Goal: Task Accomplishment & Management: Complete application form

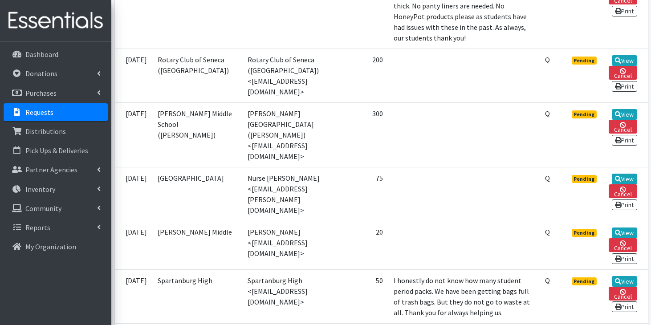
scroll to position [540, 0]
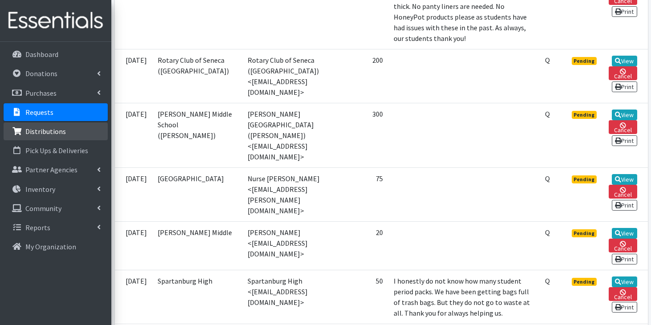
click at [46, 133] on p "Distributions" at bounding box center [45, 131] width 41 height 9
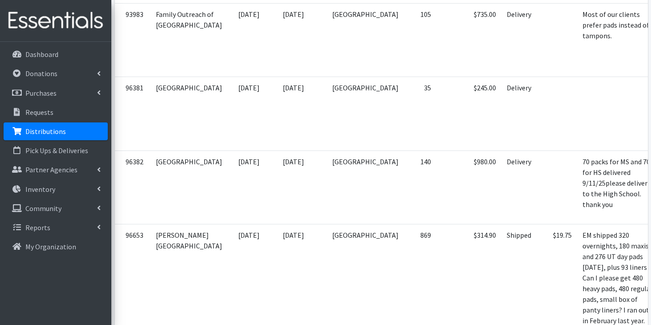
scroll to position [1066, 0]
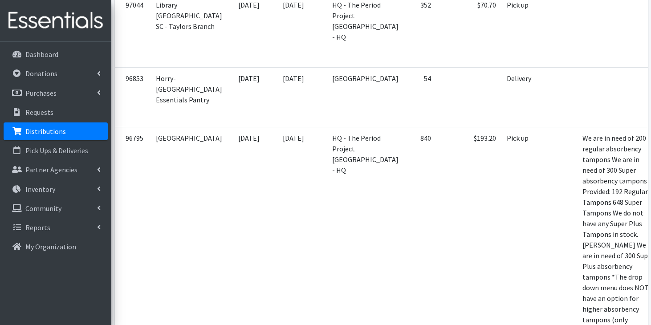
scroll to position [460, 0]
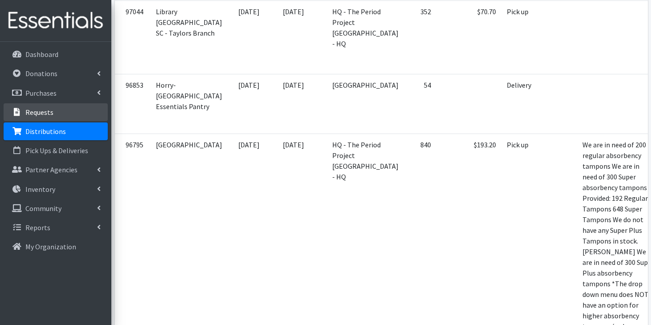
click at [35, 112] on p "Requests" at bounding box center [39, 112] width 28 height 9
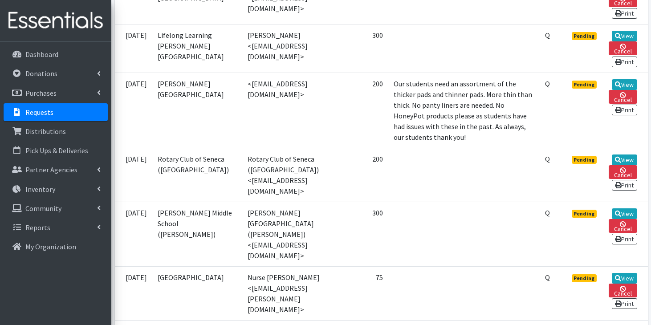
scroll to position [560, 0]
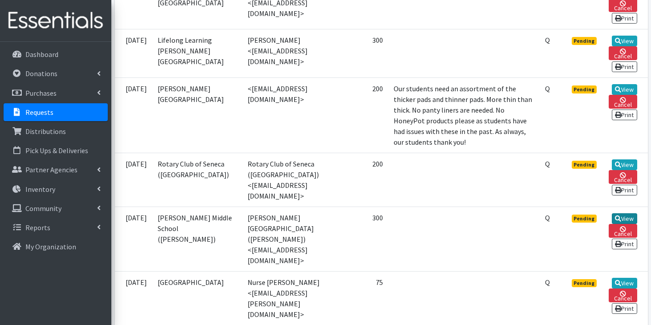
click at [628, 221] on link "View" at bounding box center [624, 218] width 25 height 11
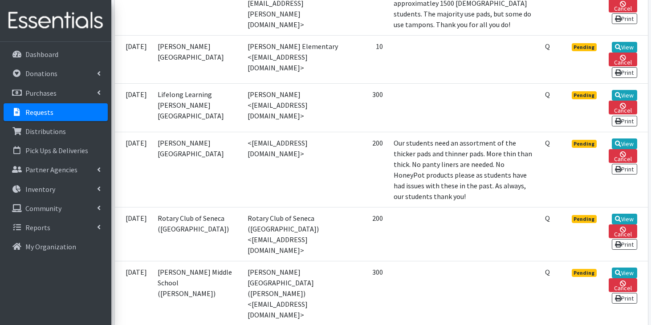
scroll to position [507, 0]
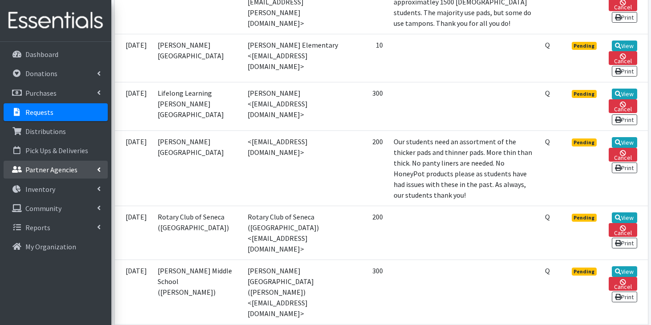
click at [83, 175] on link "Partner Agencies" at bounding box center [56, 170] width 104 height 18
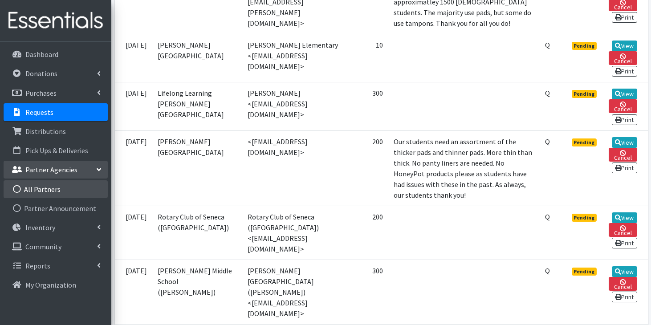
click at [54, 194] on link "All Partners" at bounding box center [56, 189] width 104 height 18
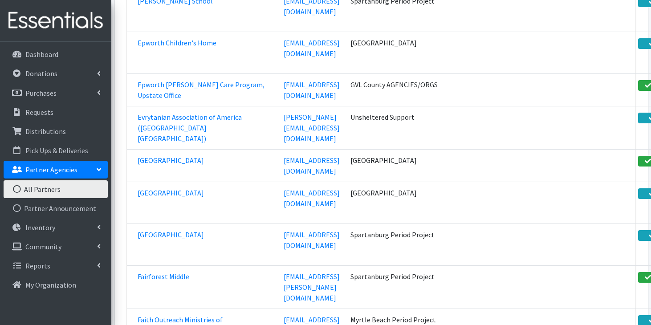
scroll to position [27311, 0]
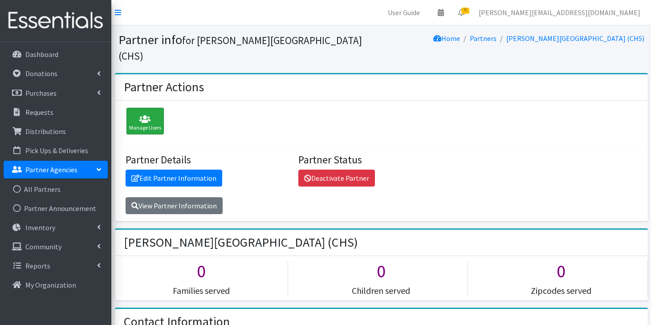
click at [138, 115] on icon at bounding box center [145, 119] width 32 height 9
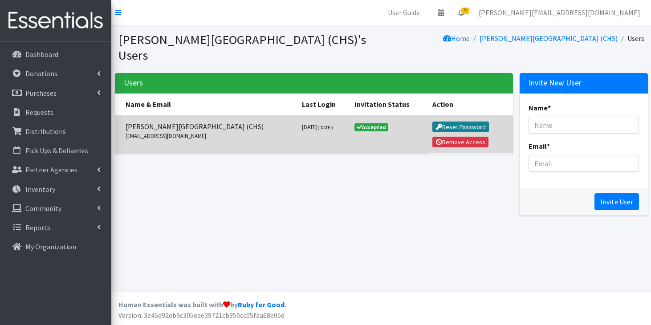
click at [462, 122] on button "Reset Password" at bounding box center [460, 127] width 57 height 11
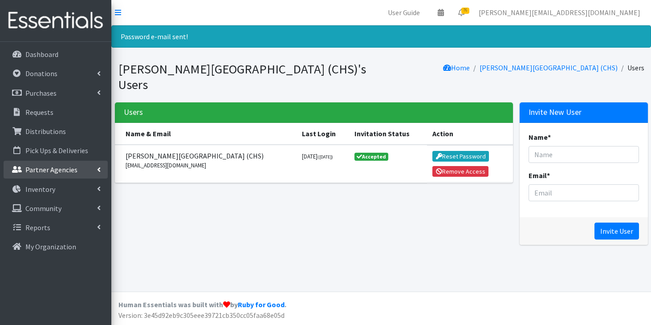
click at [57, 172] on p "Partner Agencies" at bounding box center [51, 169] width 52 height 9
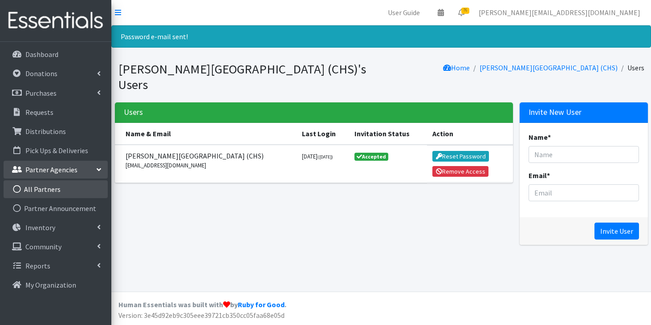
click at [35, 192] on link "All Partners" at bounding box center [56, 189] width 104 height 18
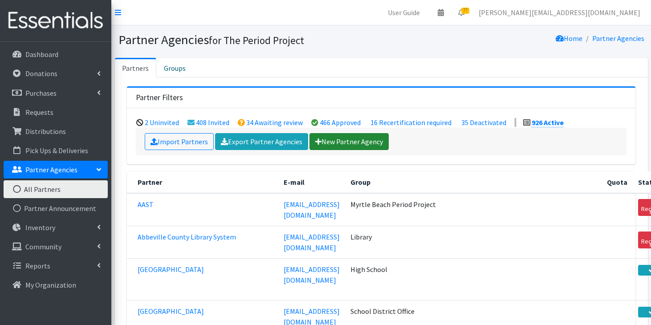
click at [362, 145] on link "New Partner Agency" at bounding box center [348, 141] width 79 height 17
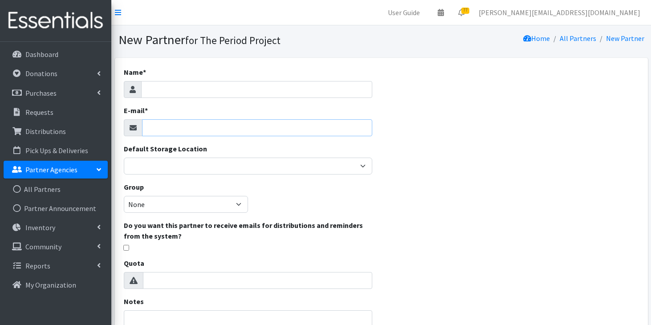
click at [189, 130] on input "E-mail *" at bounding box center [257, 127] width 231 height 17
paste input "[PERSON_NAME] <[EMAIL_ADDRESS][DOMAIN_NAME]>"
drag, startPoint x: 193, startPoint y: 127, endPoint x: 148, endPoint y: 126, distance: 45.0
click at [147, 126] on input "Sharon R. Fay <srfay@edgefield.k12.sc.us" at bounding box center [257, 127] width 231 height 17
type input "[EMAIL_ADDRESS][DOMAIN_NAME]"
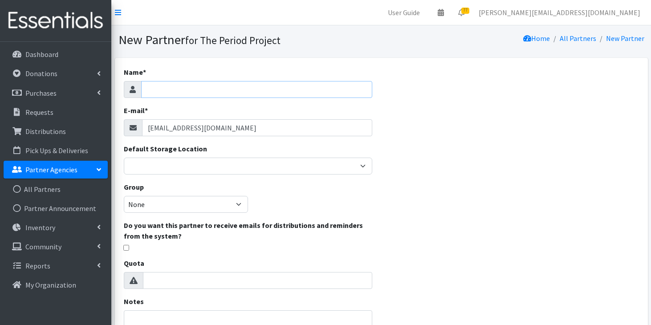
click at [192, 90] on input "Name *" at bounding box center [257, 89] width 232 height 17
type input "[PERSON_NAME][GEOGRAPHIC_DATA]"
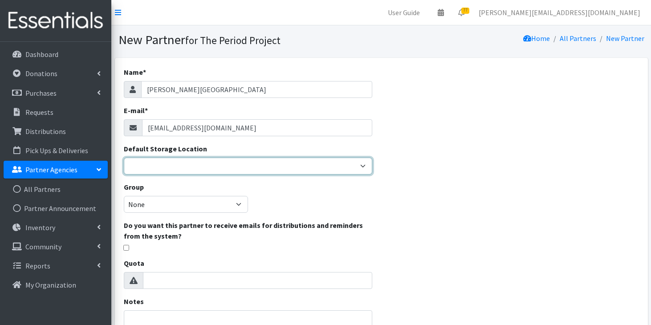
click at [157, 162] on select "Anderson HPP Atlanta, GA Charleston Charlotte Clemson University Columbia chapt…" at bounding box center [248, 166] width 249 height 17
select select "230"
click at [124, 158] on select "Anderson HPP Atlanta, GA Charleston Charlotte Clemson University Columbia chapt…" at bounding box center [248, 166] width 249 height 17
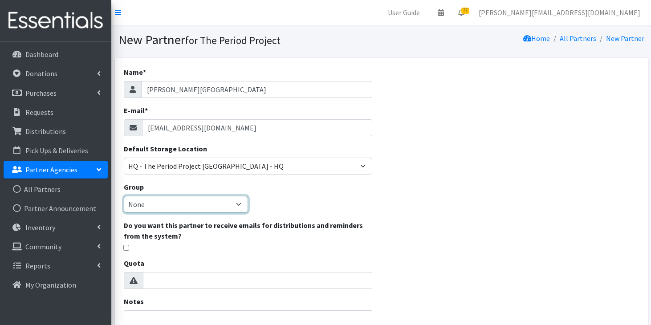
click at [172, 212] on select "None Middle School High School Elementary School Unsheltered Support Head Start…" at bounding box center [186, 204] width 124 height 17
select select "84"
click at [124, 196] on select "None Middle School High School Elementary School Unsheltered Support Head Start…" at bounding box center [186, 204] width 124 height 17
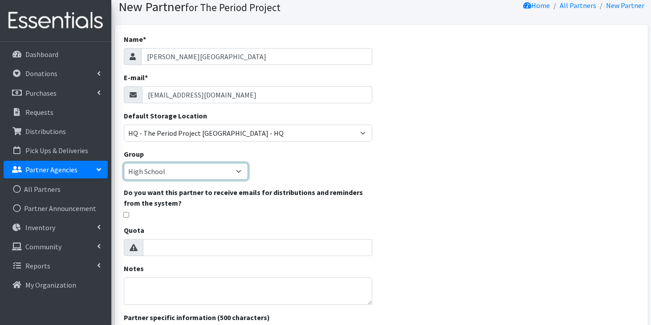
scroll to position [41, 0]
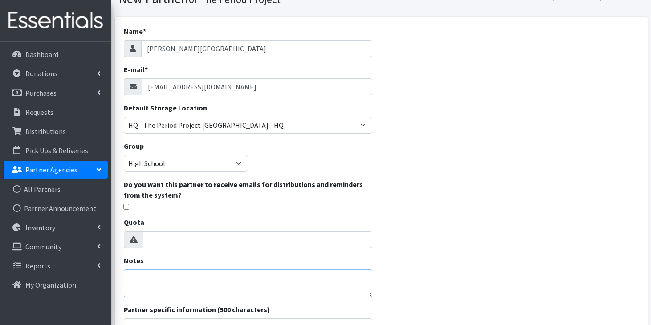
click at [140, 284] on textarea "Notes" at bounding box center [248, 283] width 249 height 28
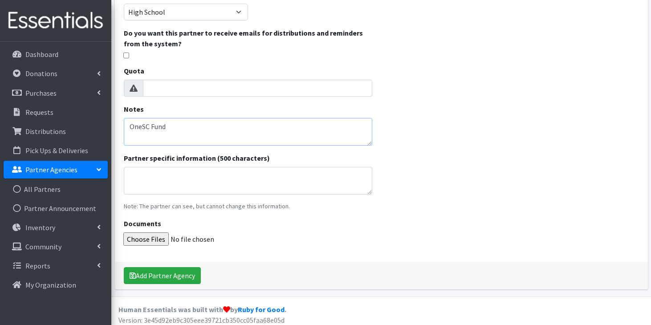
scroll to position [197, 0]
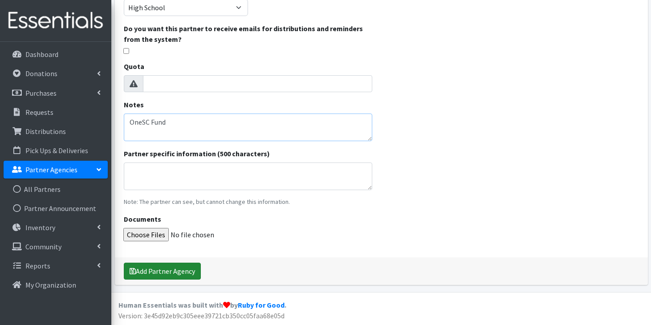
type textarea "OneSC Fund"
click at [131, 265] on button "Add Partner Agency" at bounding box center [162, 271] width 77 height 17
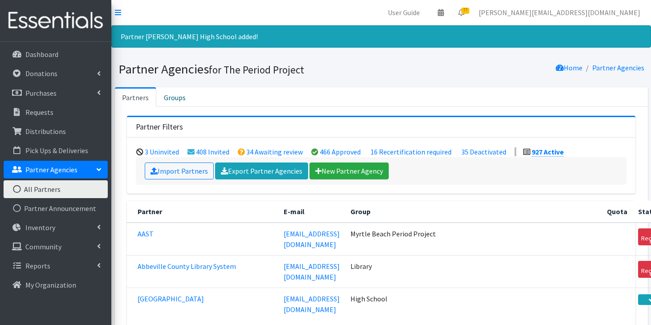
scroll to position [30243, 0]
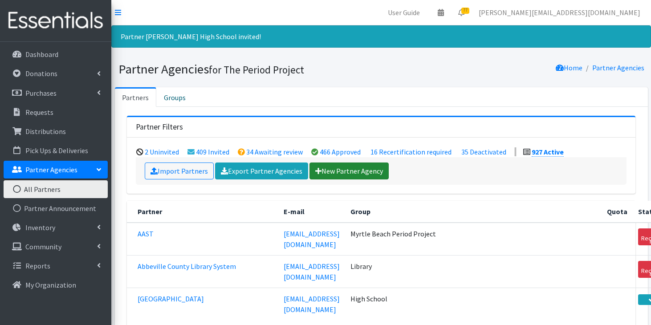
click at [333, 169] on link "New Partner Agency" at bounding box center [348, 171] width 79 height 17
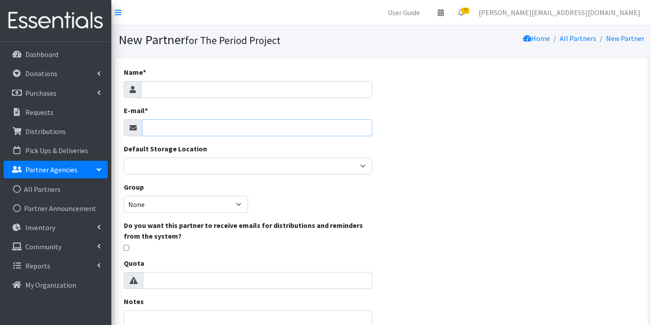
click at [182, 129] on input "E-mail *" at bounding box center [257, 127] width 231 height 17
paste input "Isabella Ferreira <ilferreira398@alamancecc.edu>"
drag, startPoint x: 199, startPoint y: 129, endPoint x: 141, endPoint y: 123, distance: 58.2
click at [141, 123] on div "Isabella Ferreira <ilferreira398@alamancecc.edu" at bounding box center [248, 127] width 249 height 17
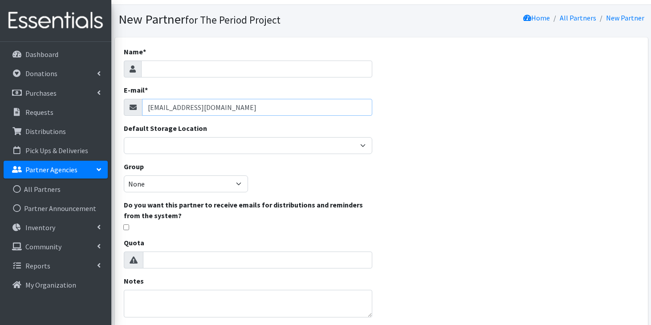
scroll to position [22, 0]
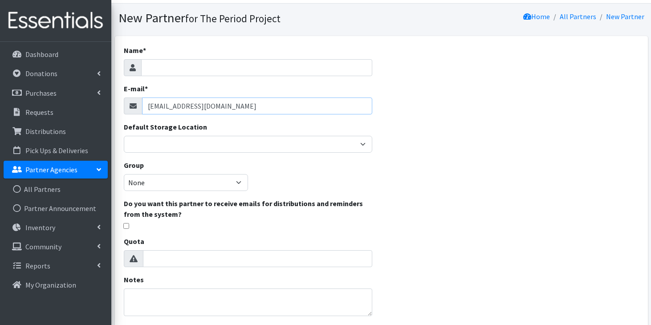
type input "ilferreira398@alamancecc.edu"
click at [210, 299] on textarea "Notes" at bounding box center [248, 303] width 249 height 28
paste textarea "Isabella Ferreira <"
type textarea "Student food pantry contact: Isabella Ferreira"
click at [207, 69] on input "Name *" at bounding box center [257, 67] width 232 height 17
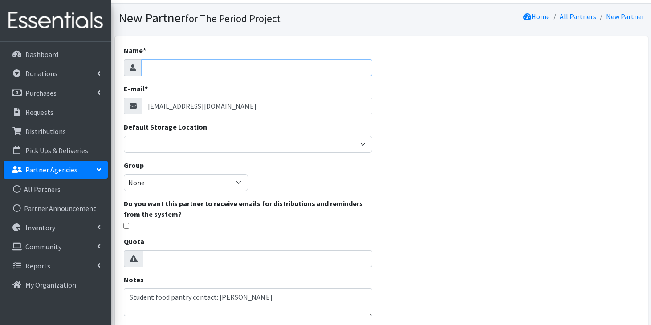
paste input "Alamance Community College's food pantr"
type input "Alamance Community College Food Pantry (NC)"
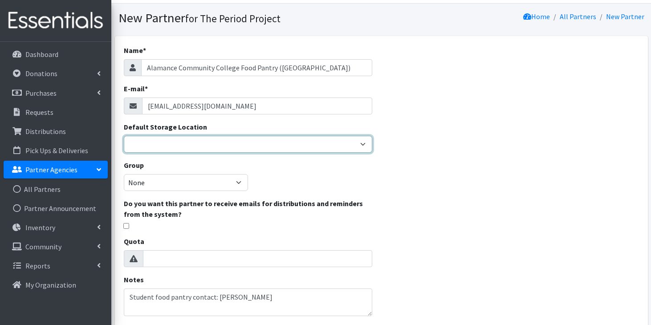
click at [211, 150] on select "Anderson HPP Atlanta, GA Charleston Charlotte Clemson University Columbia chapt…" at bounding box center [248, 144] width 249 height 17
select select "230"
click at [124, 136] on select "Anderson HPP Atlanta, GA Charleston Charlotte Clemson University Columbia chapt…" at bounding box center [248, 144] width 249 height 17
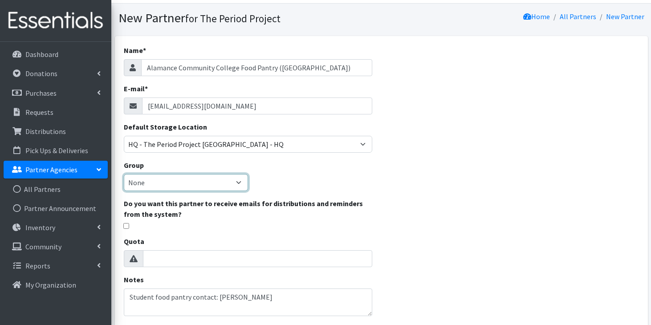
click at [187, 183] on select "None Middle School High School Elementary School Unsheltered Support Head Start…" at bounding box center [186, 182] width 124 height 17
select select "110"
click at [124, 174] on select "None Middle School High School Elementary School Unsheltered Support Head Start…" at bounding box center [186, 182] width 124 height 17
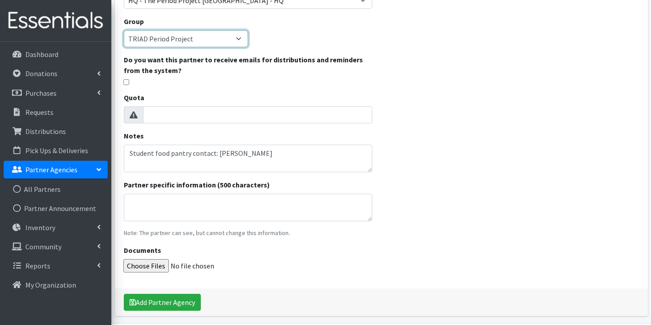
scroll to position [197, 0]
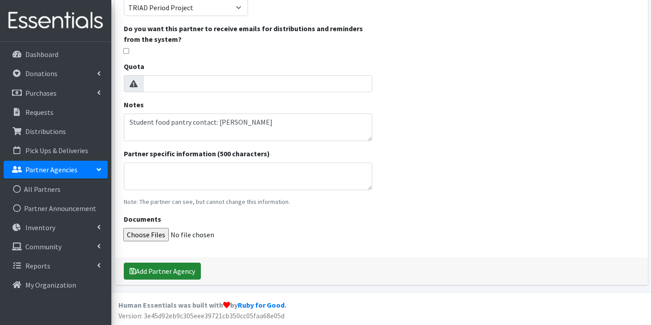
click at [164, 275] on button "Add Partner Agency" at bounding box center [162, 271] width 77 height 17
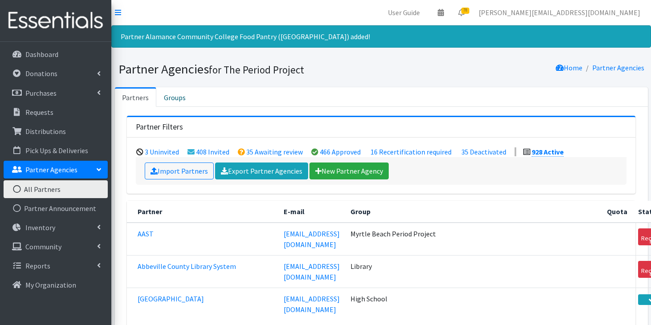
scroll to position [713, 0]
